Goal: Information Seeking & Learning: Check status

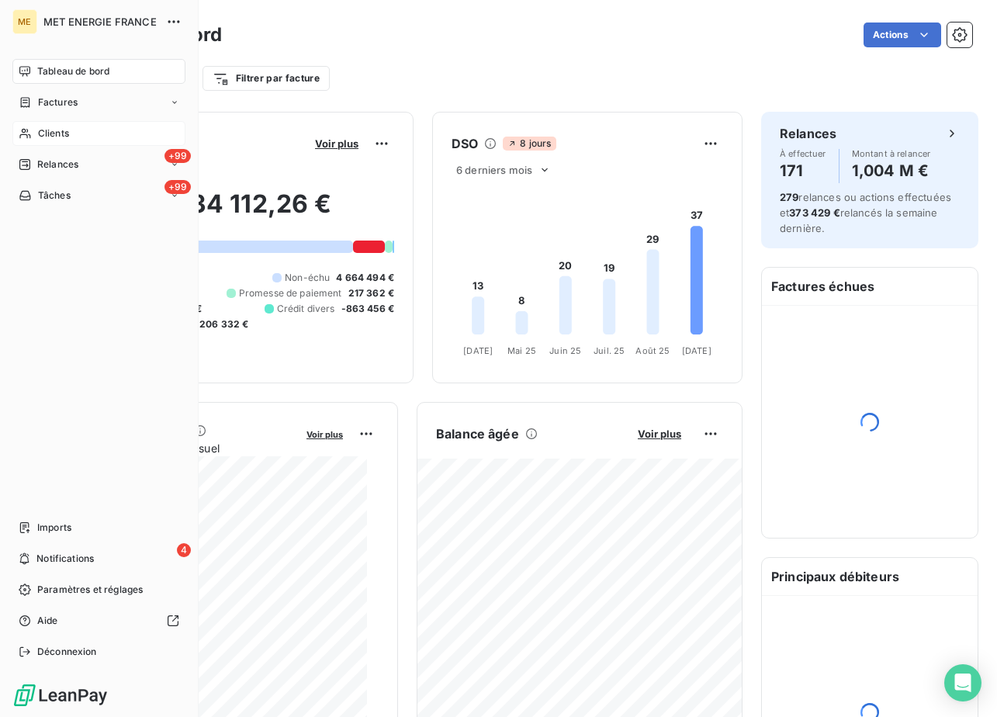
click at [25, 127] on icon at bounding box center [25, 133] width 13 height 12
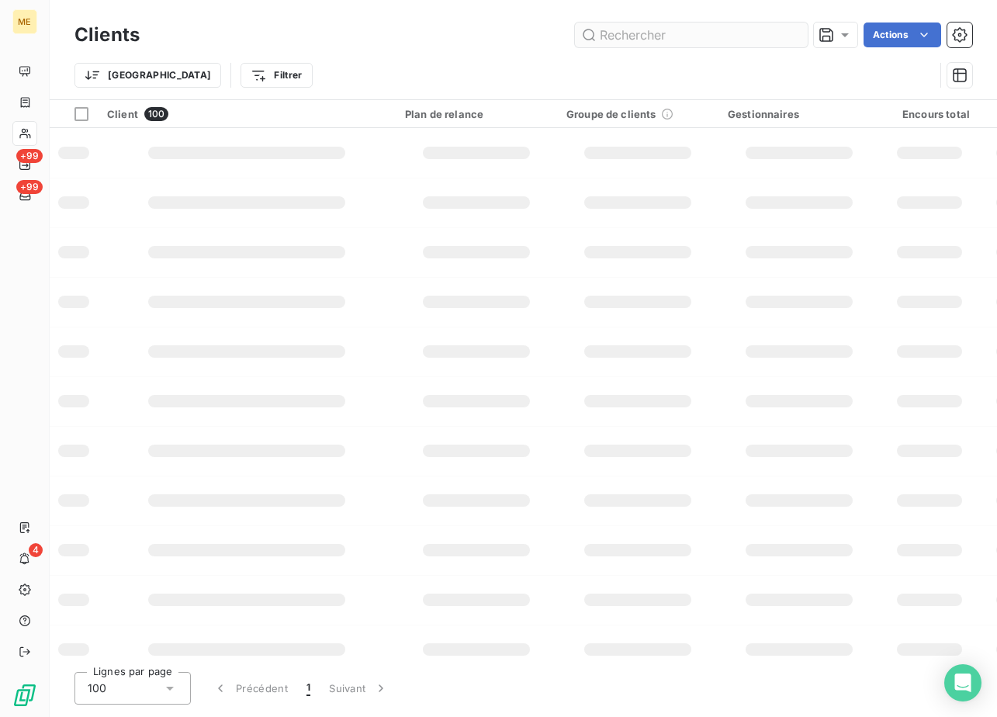
click at [653, 41] on input "text" at bounding box center [691, 35] width 233 height 25
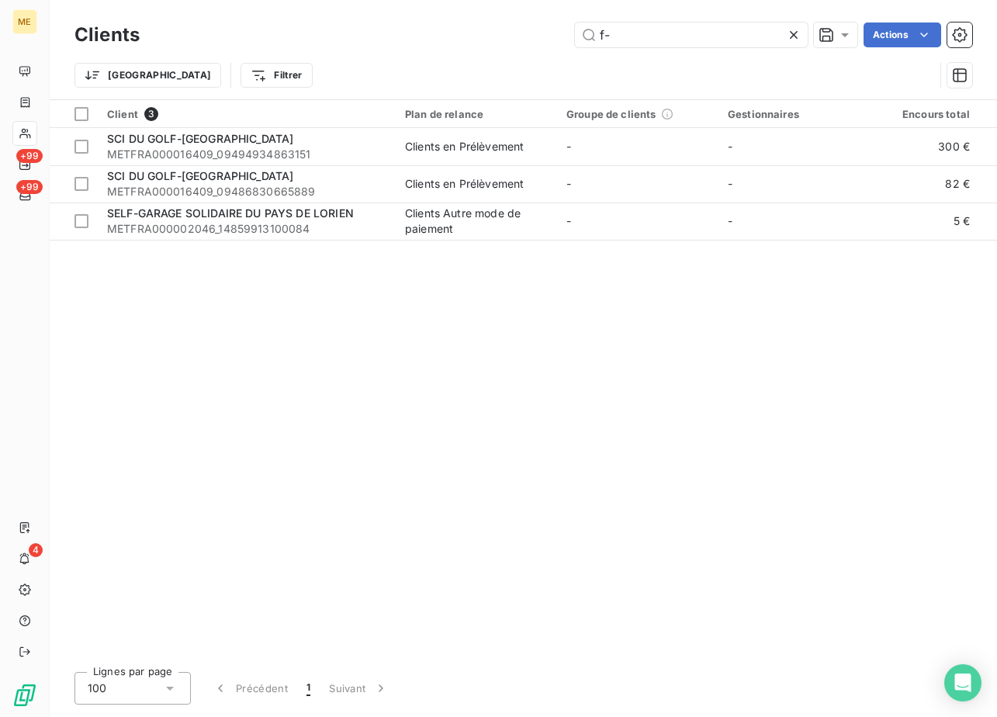
click at [643, 50] on div "Clients f- Actions" at bounding box center [524, 35] width 898 height 33
click at [649, 29] on input "f-" at bounding box center [691, 35] width 233 height 25
paste input "F-250172600"
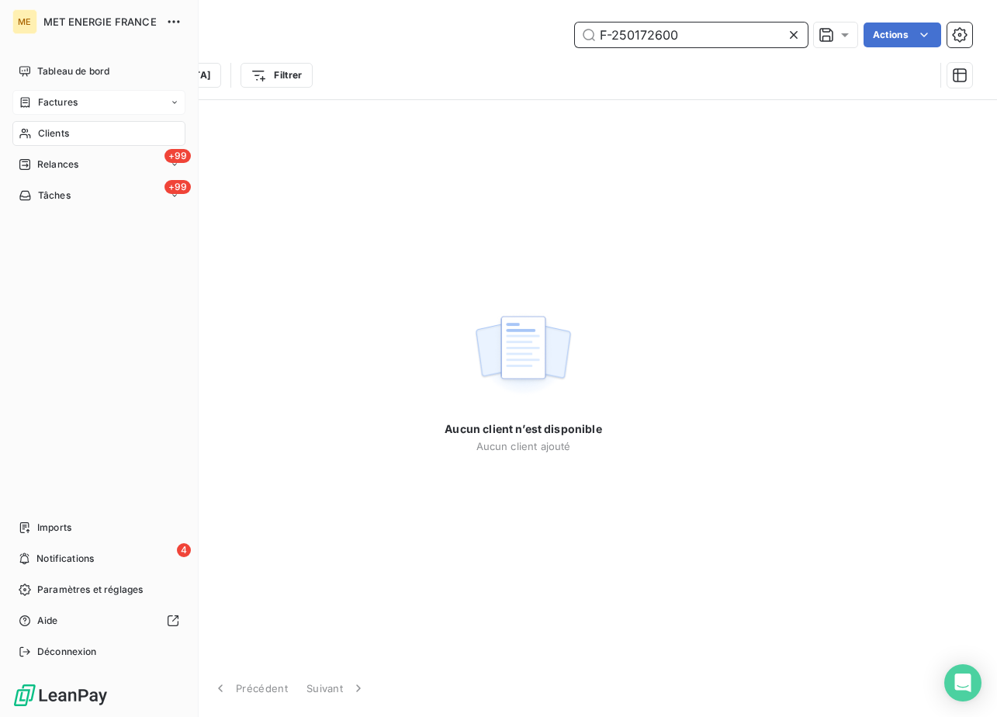
type input "F-250172600"
click at [40, 93] on div "Factures" at bounding box center [98, 102] width 173 height 25
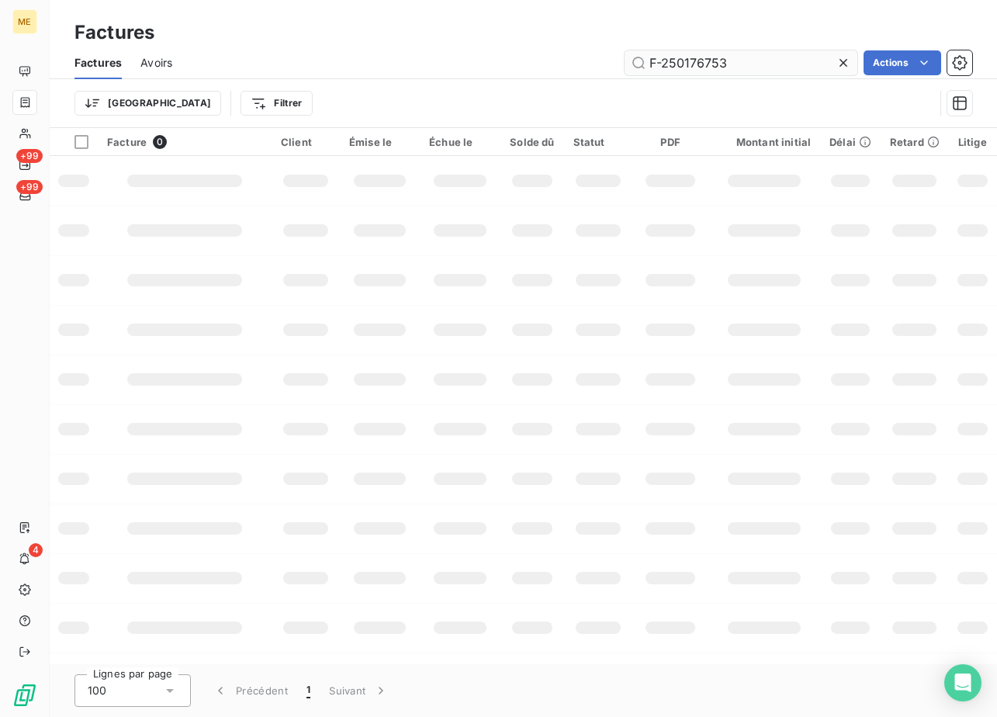
click at [765, 59] on input "F-250176753" at bounding box center [741, 62] width 233 height 25
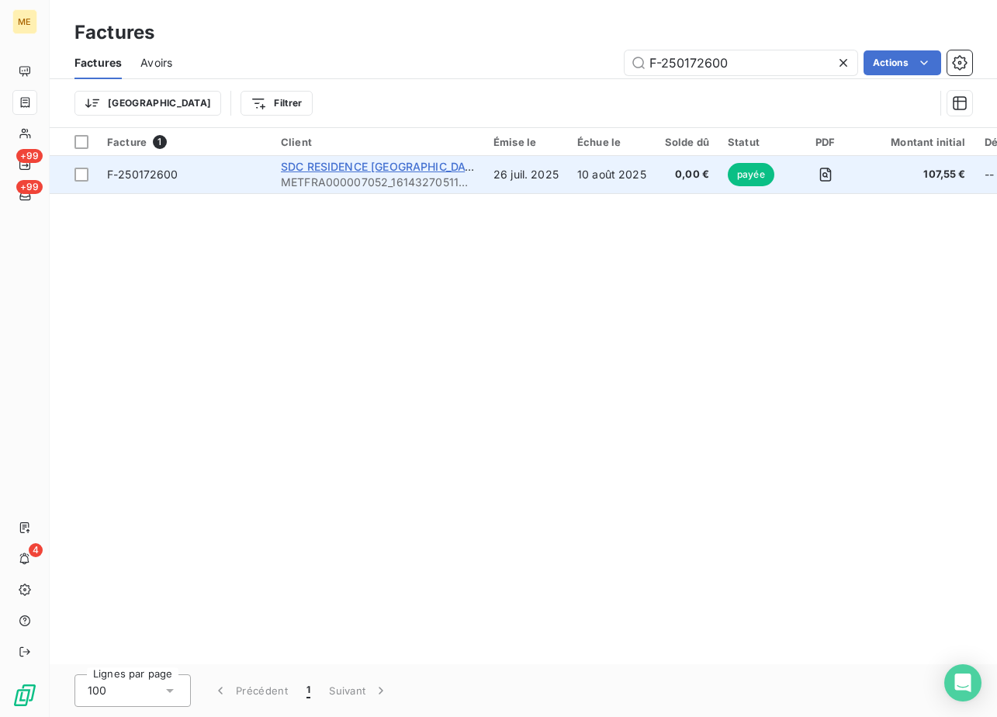
type input "F-250172600"
click at [348, 161] on span "SDC RESIDENCE [GEOGRAPHIC_DATA]" at bounding box center [382, 166] width 203 height 13
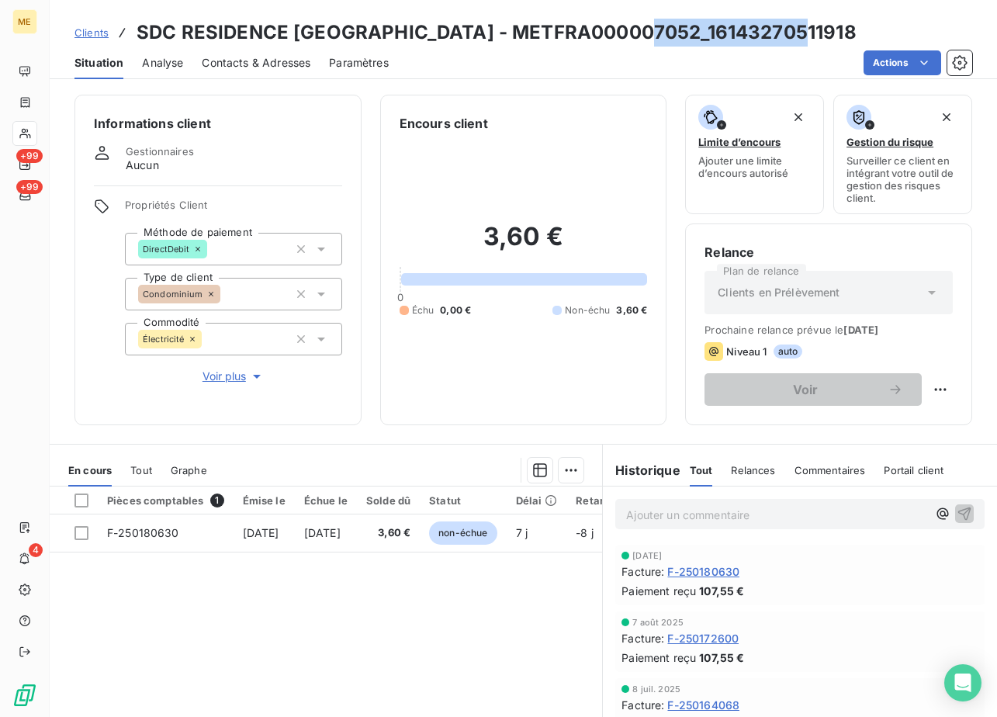
drag, startPoint x: 646, startPoint y: 31, endPoint x: 790, endPoint y: 31, distance: 143.6
click at [790, 31] on h3 "SDC RESIDENCE [GEOGRAPHIC_DATA] - METFRA000007052_16143270511918" at bounding box center [497, 33] width 720 height 28
copy h3 "16143270511918"
drag, startPoint x: 269, startPoint y: 667, endPoint x: 338, endPoint y: 615, distance: 86.9
click at [279, 667] on div "Pièces comptables 1 Émise le Échue le Solde dû Statut Délai Retard France Conte…" at bounding box center [326, 636] width 553 height 299
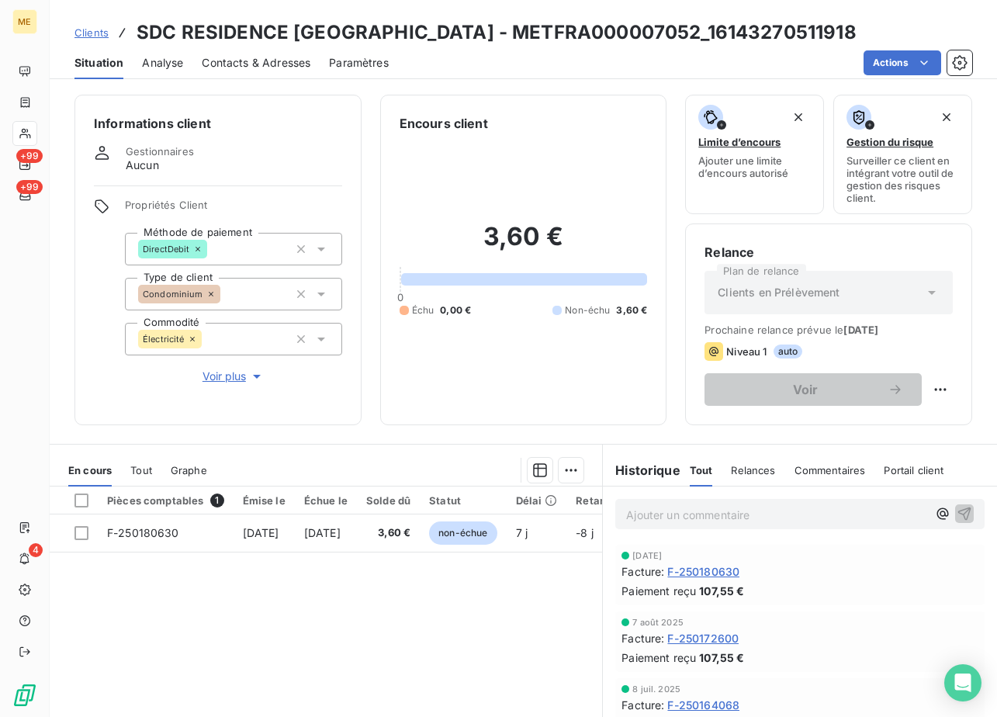
click at [737, 29] on h3 "SDC RESIDENCE [GEOGRAPHIC_DATA] - METFRA000007052_16143270511918" at bounding box center [497, 33] width 720 height 28
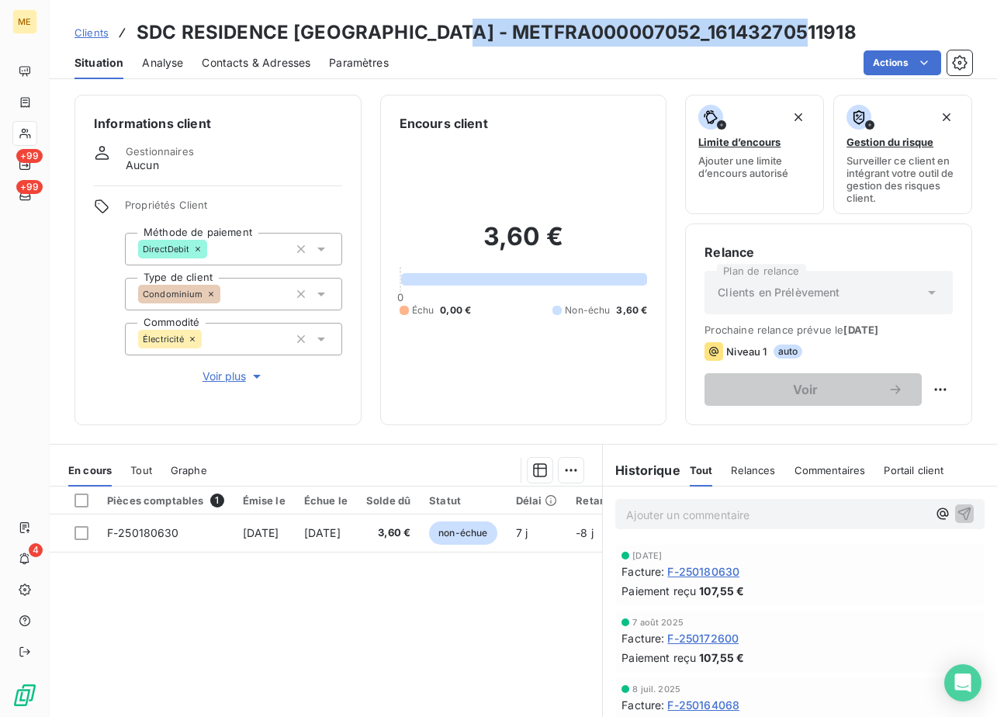
click at [737, 29] on h3 "SDC RESIDENCE [GEOGRAPHIC_DATA] - METFRA000007052_16143270511918" at bounding box center [497, 33] width 720 height 28
click at [660, 33] on h3 "SDC RESIDENCE [GEOGRAPHIC_DATA] - METFRA000007052_16143270511918" at bounding box center [497, 33] width 720 height 28
drag, startPoint x: 649, startPoint y: 35, endPoint x: 761, endPoint y: 40, distance: 112.6
click at [761, 40] on h3 "SDC RESIDENCE [GEOGRAPHIC_DATA] - METFRA000007052_16143270511918" at bounding box center [497, 33] width 720 height 28
drag, startPoint x: 761, startPoint y: 40, endPoint x: 645, endPoint y: 25, distance: 117.3
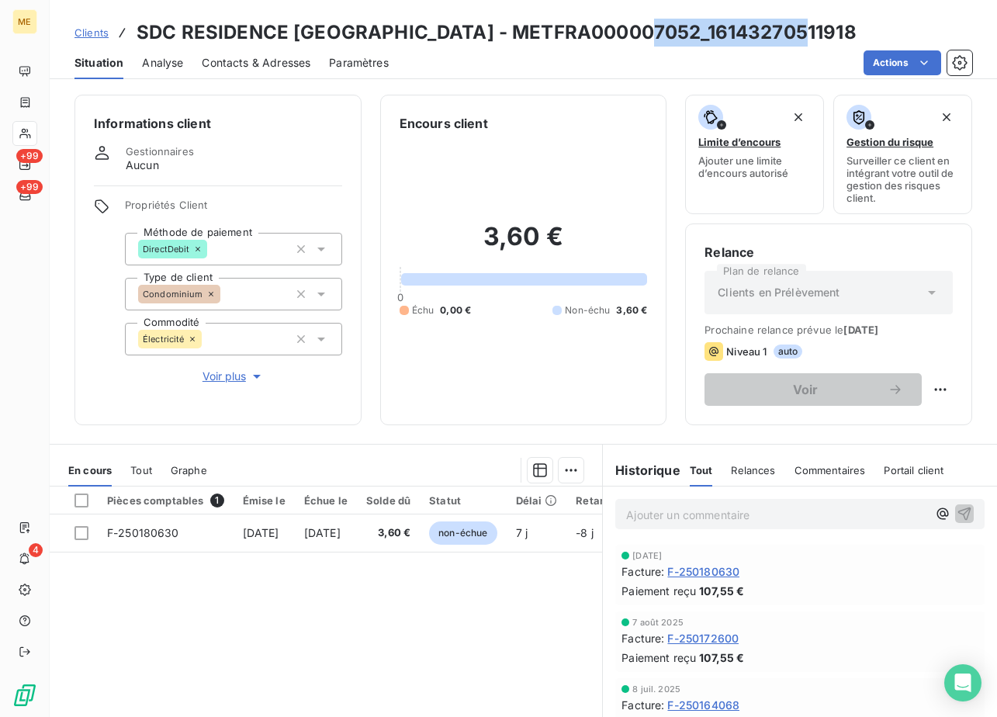
click at [645, 25] on div "Clients SDC RESIDENCE LES COROLLES - METFRA000007052_16143270511918" at bounding box center [524, 33] width 948 height 28
copy h3 "16143270511918"
click at [763, 568] on div "Facture : F-250180630" at bounding box center [800, 571] width 357 height 16
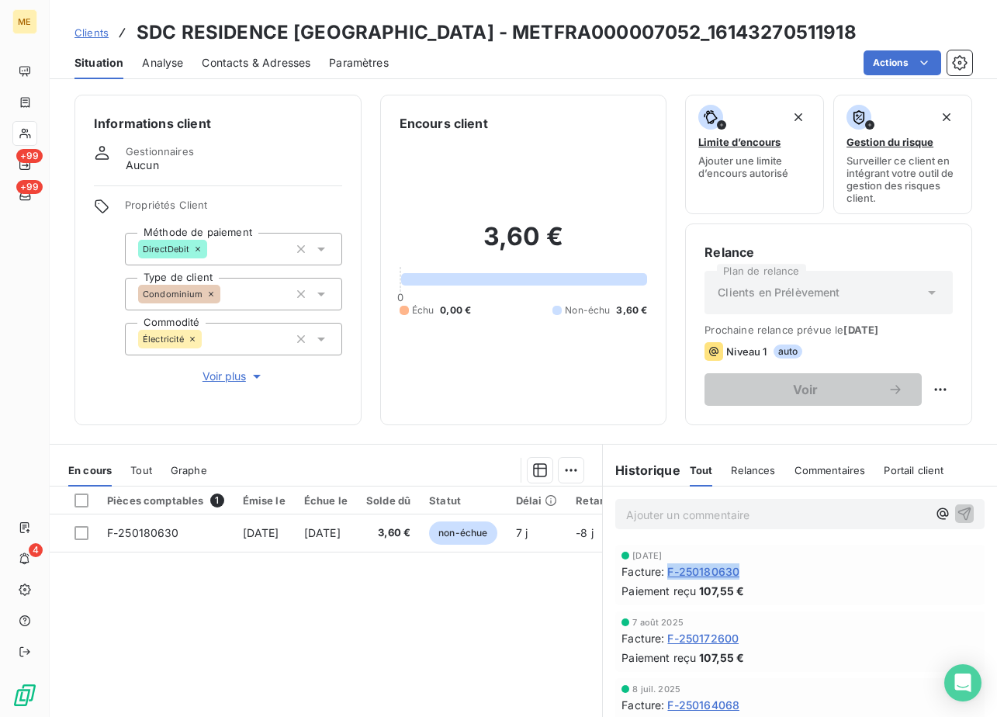
click at [763, 568] on div "Facture : F-250180630" at bounding box center [800, 571] width 357 height 16
copy span "F-250180630"
